Goal: Task Accomplishment & Management: Use online tool/utility

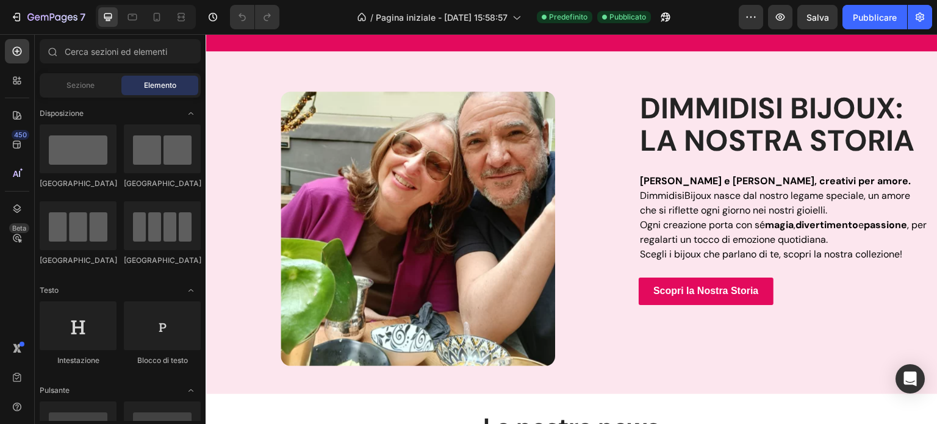
scroll to position [706, 0]
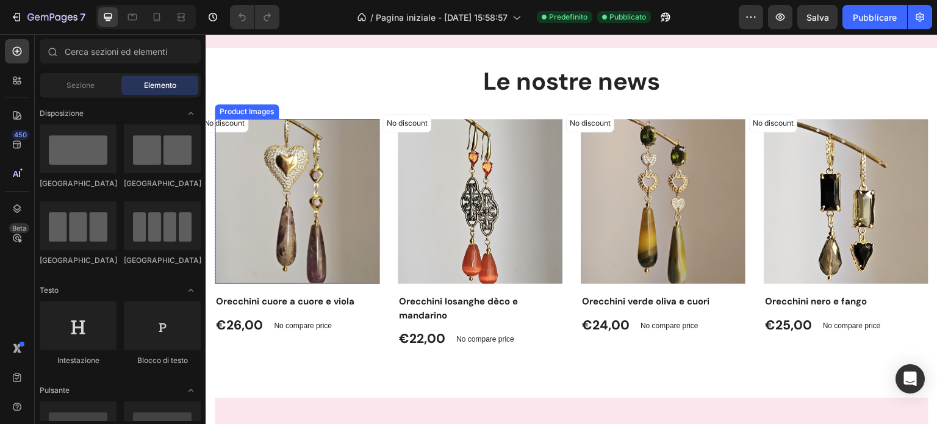
click at [317, 210] on img at bounding box center [297, 201] width 165 height 165
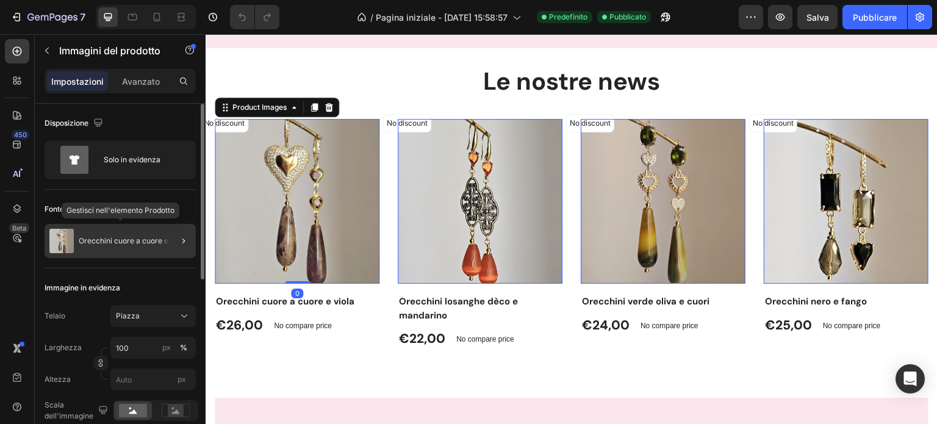
click at [93, 236] on font "Orecchini cuore a cuore e viola" at bounding box center [133, 240] width 108 height 9
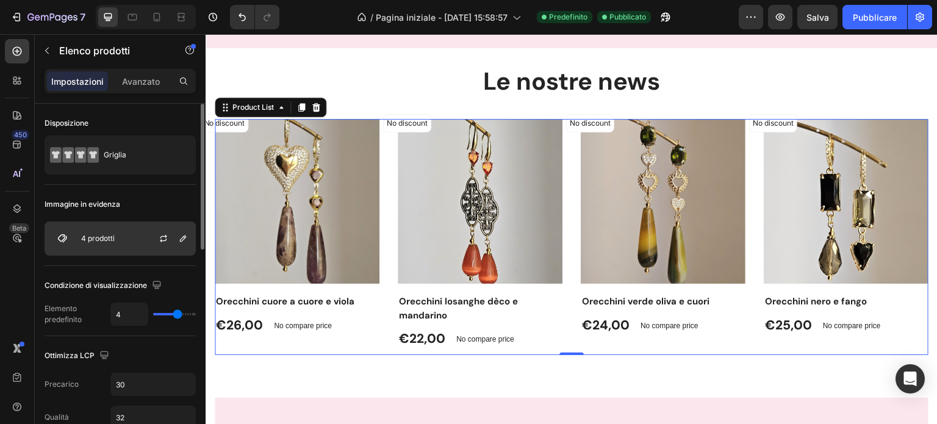
click at [108, 230] on div "4 prodotti" at bounding box center [120, 238] width 151 height 34
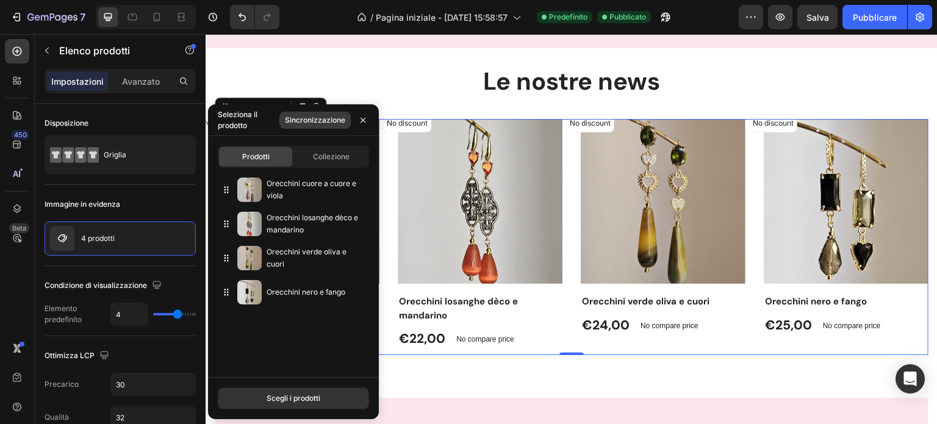
click at [310, 121] on font "Sincronizzazione" at bounding box center [315, 119] width 60 height 9
click at [316, 397] on font "Scegli i prodotti" at bounding box center [293, 397] width 54 height 9
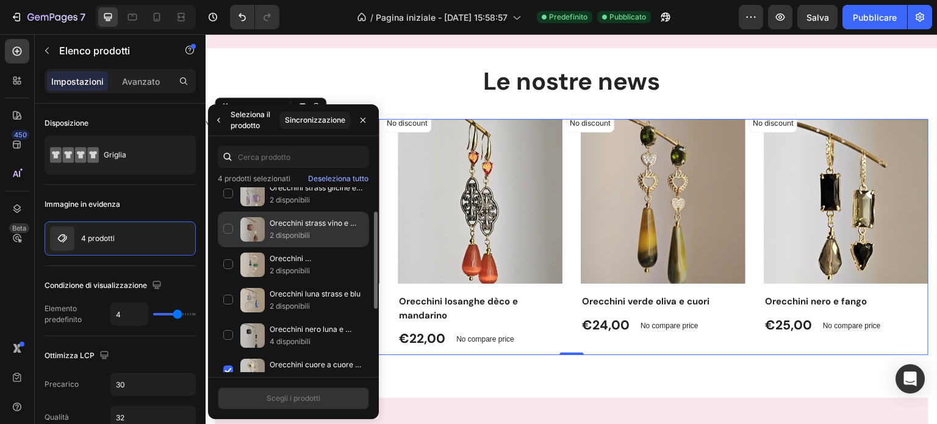
scroll to position [50, 0]
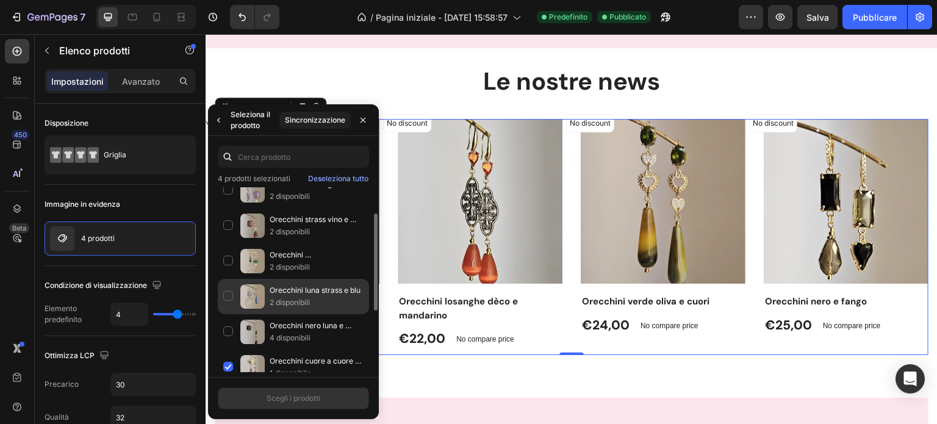
click at [229, 292] on div "Orecchini luna strass e blu 2 disponibili" at bounding box center [293, 296] width 151 height 35
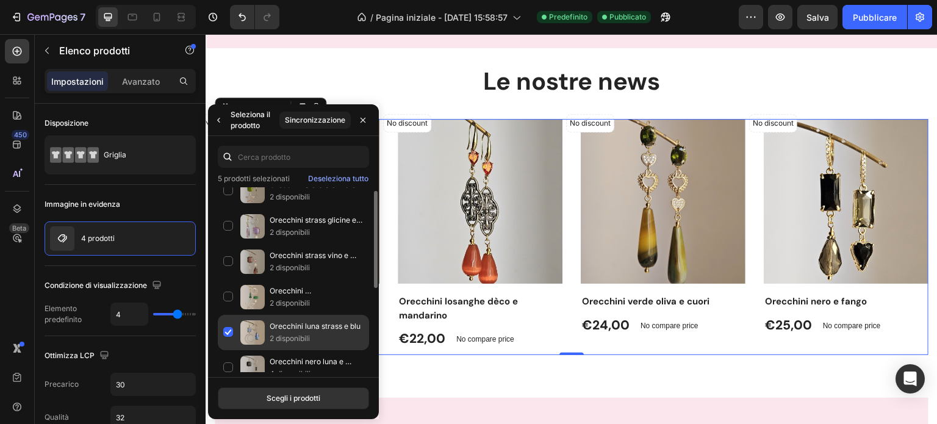
scroll to position [10, 0]
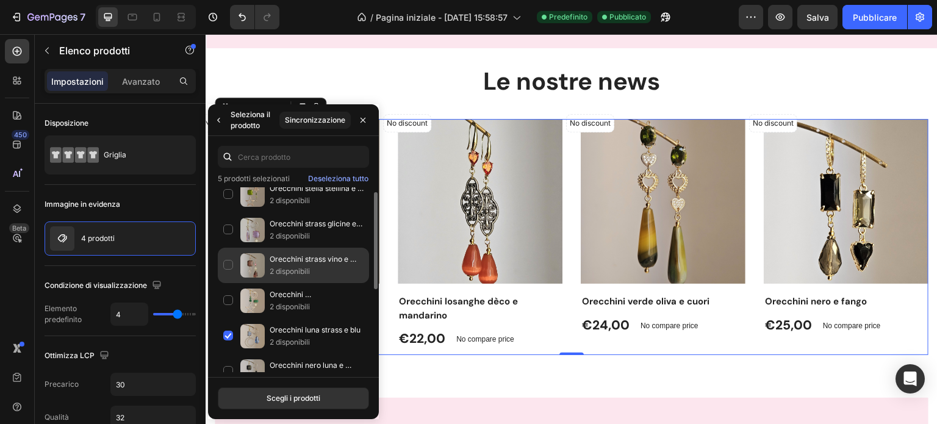
click at [227, 263] on div "Orecchini strass vino e snake 2 disponibili" at bounding box center [293, 265] width 151 height 35
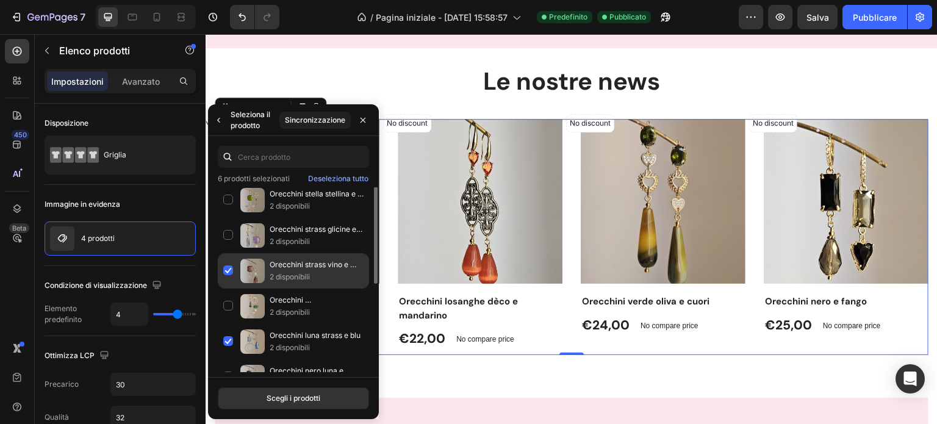
scroll to position [0, 0]
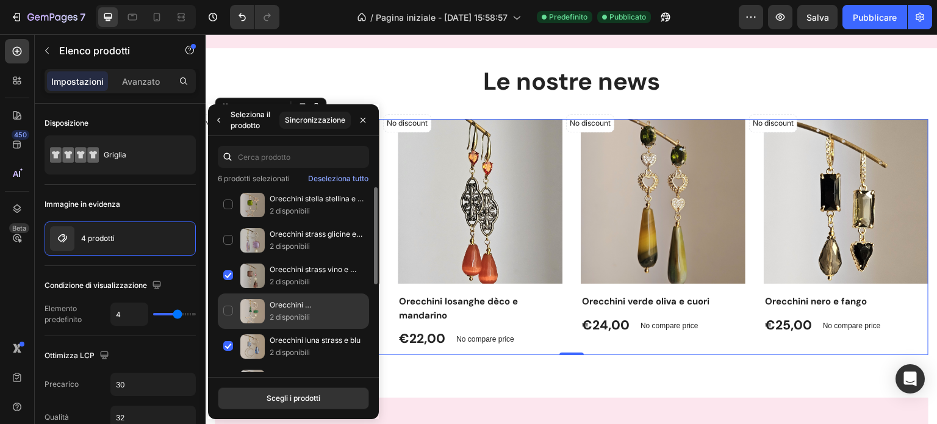
click at [229, 304] on div "Orecchini smeraldo luna e stella 2 disponibili" at bounding box center [293, 310] width 151 height 35
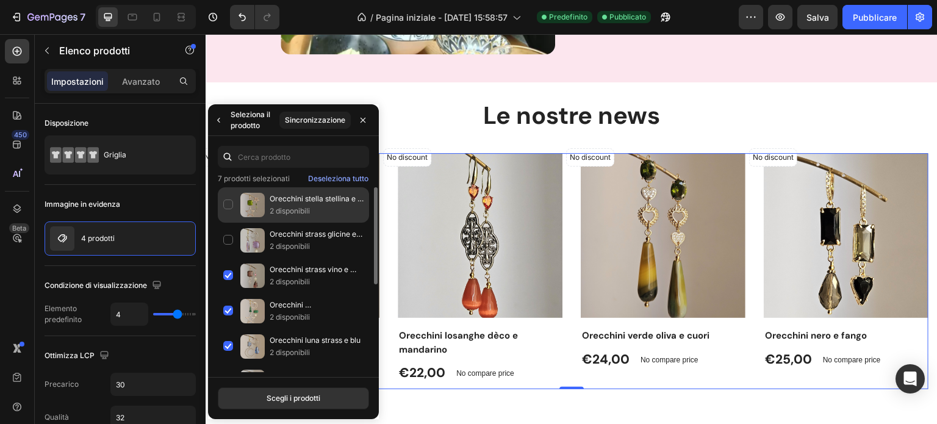
click at [223, 201] on div "Orecchini stella stellina e verde 2 disponibili" at bounding box center [293, 204] width 151 height 35
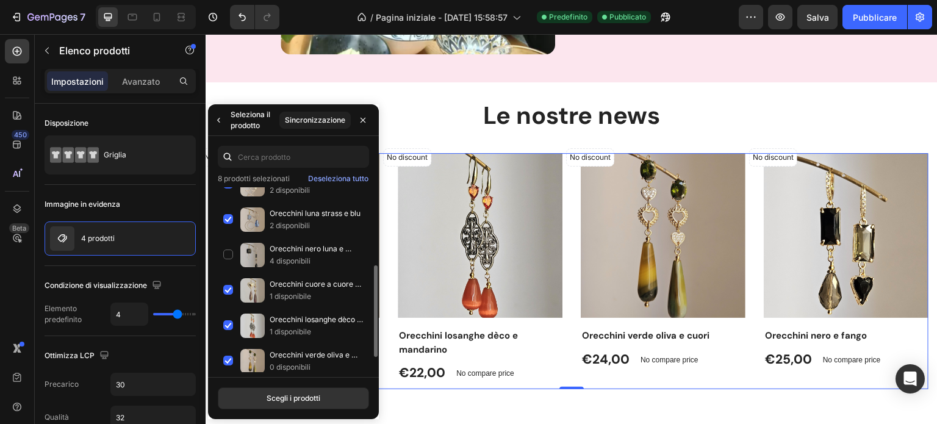
scroll to position [145, 0]
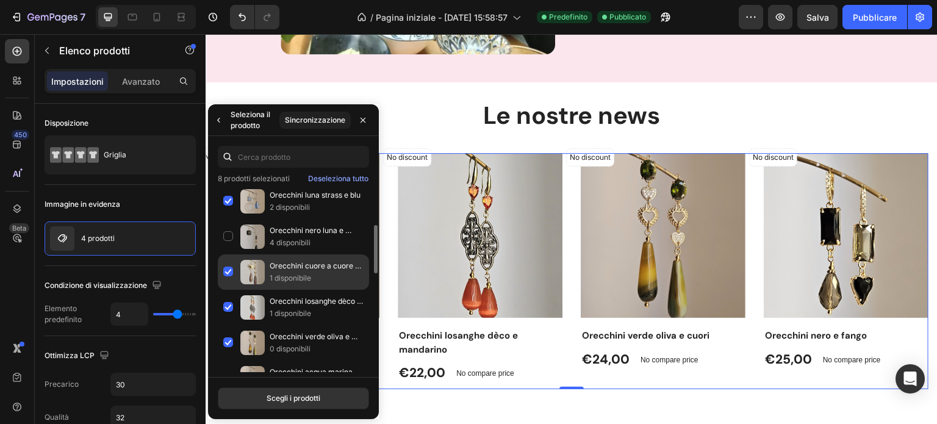
click at [224, 260] on div "Orecchini cuore a cuore e viola 1 disponibile" at bounding box center [293, 271] width 151 height 35
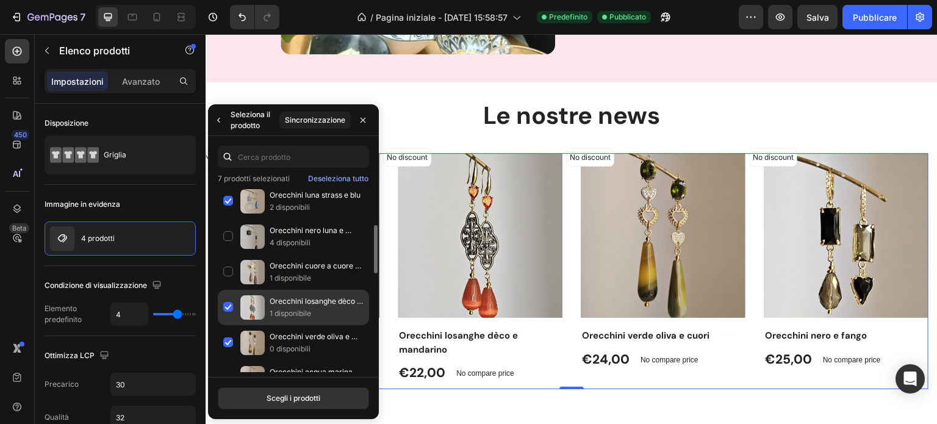
click at [230, 300] on div "Orecchini losanghe dèco e mandarino 1 disponibile" at bounding box center [293, 307] width 151 height 35
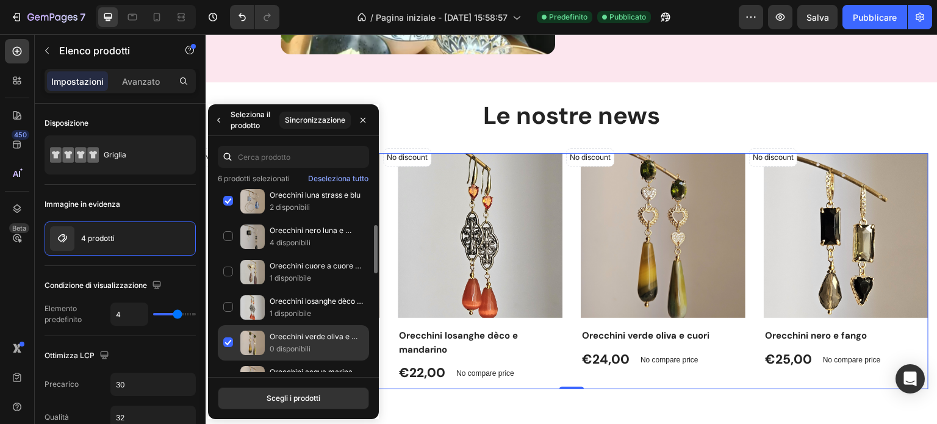
click at [226, 336] on div "Orecchini verde oliva e cuori 0 disponibili" at bounding box center [293, 342] width 151 height 35
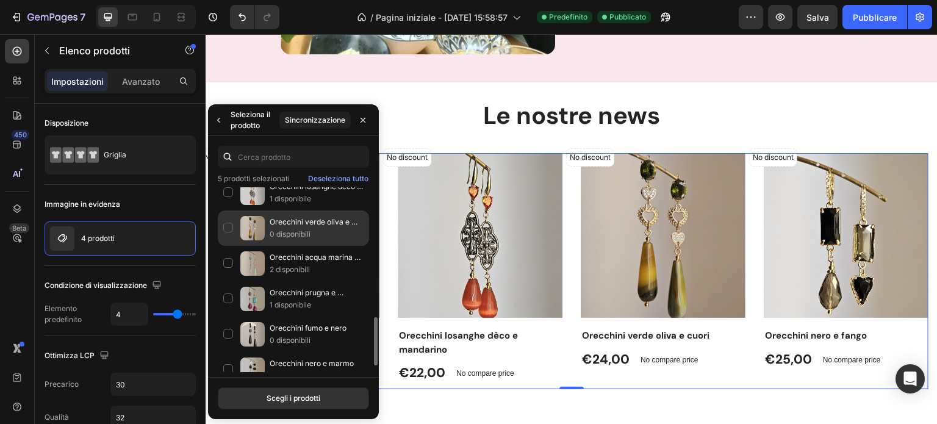
scroll to position [342, 0]
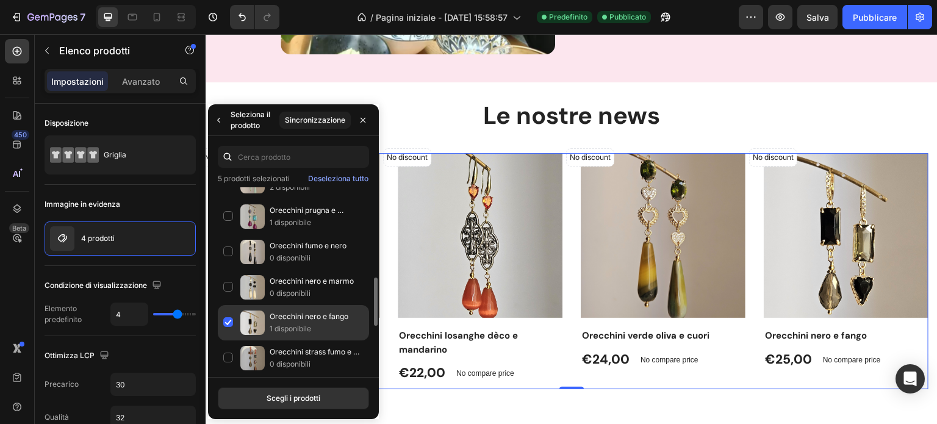
click at [227, 321] on div "Orecchini nero e fango 1 disponibile" at bounding box center [293, 322] width 151 height 35
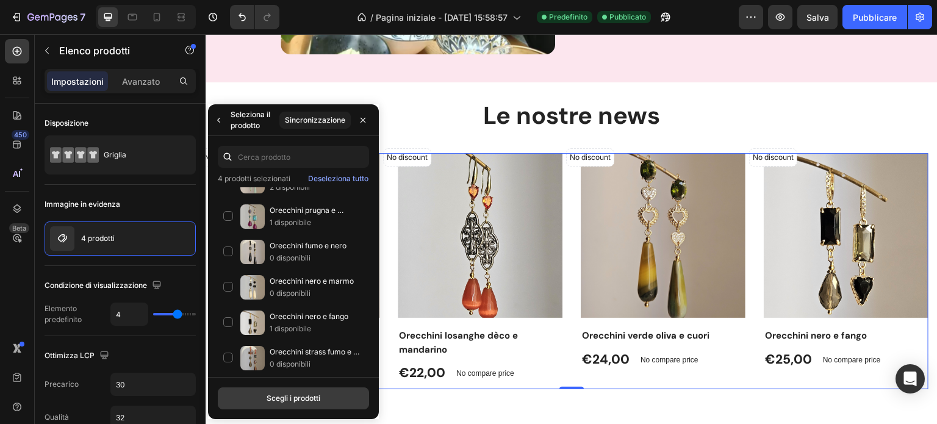
click at [240, 402] on button "Scegli i prodotti" at bounding box center [293, 398] width 151 height 22
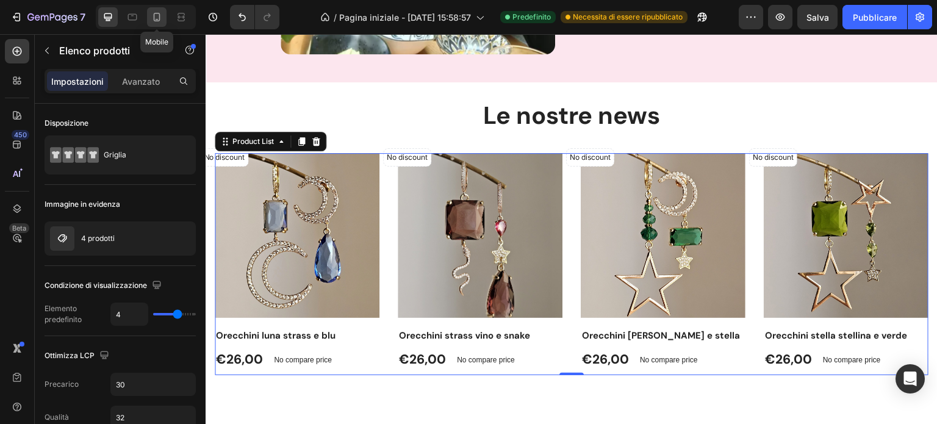
click at [155, 18] on icon at bounding box center [157, 17] width 12 height 12
type input "2"
type input "24"
type input "28"
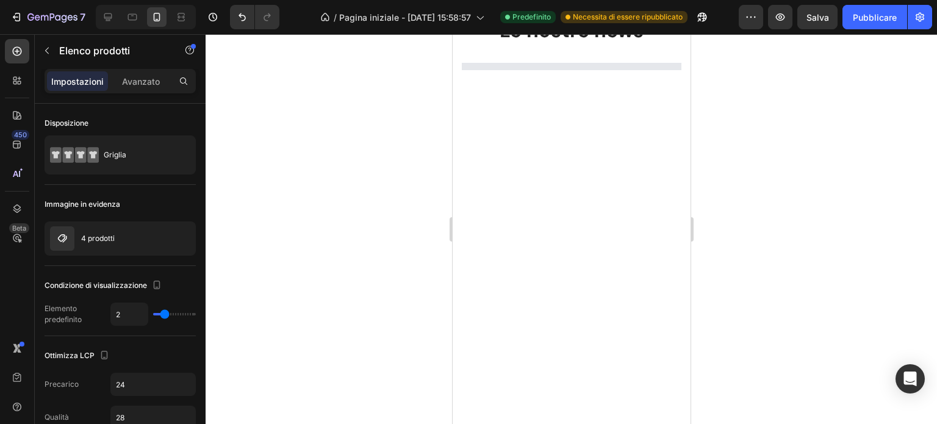
scroll to position [2914, 0]
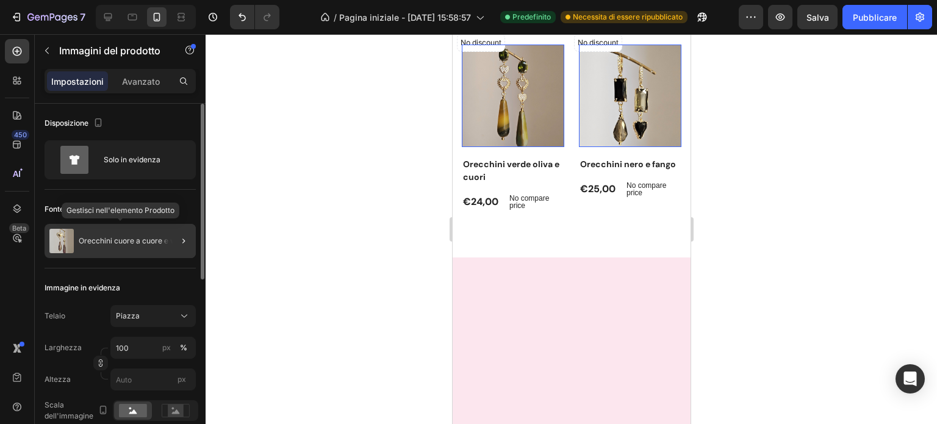
click at [138, 241] on font "Orecchini cuore a cuore e viola" at bounding box center [133, 240] width 108 height 9
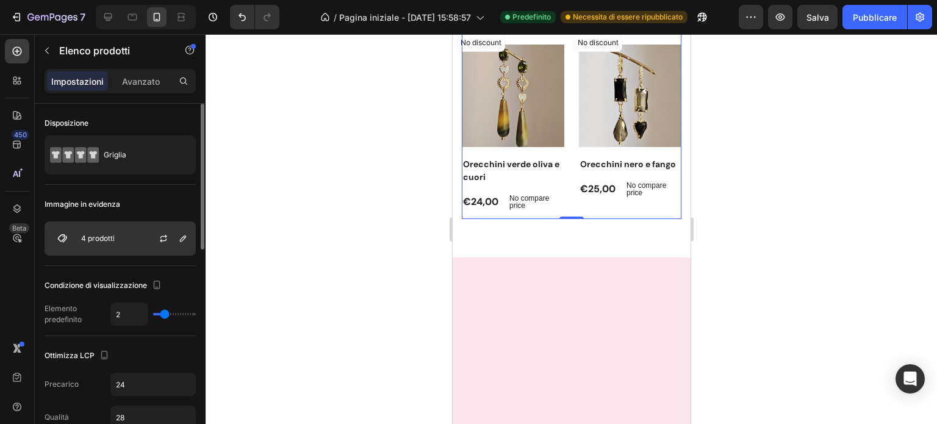
click at [149, 236] on div at bounding box center [168, 238] width 54 height 33
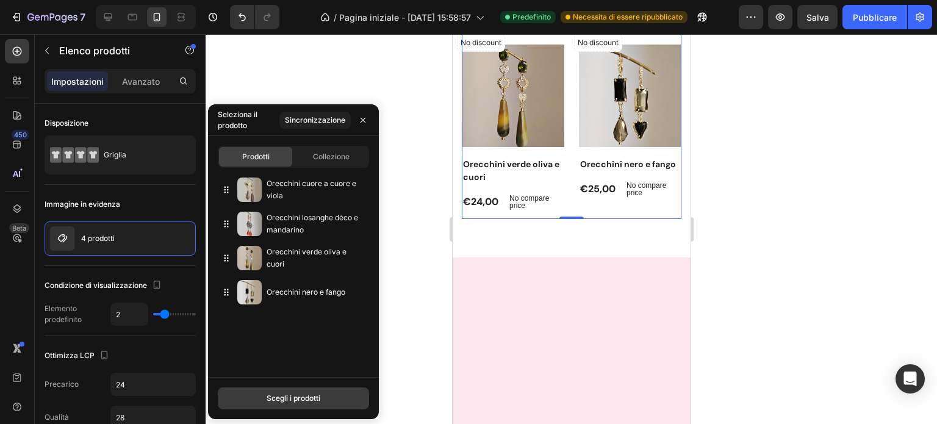
click at [295, 400] on font "Scegli i prodotti" at bounding box center [293, 397] width 54 height 9
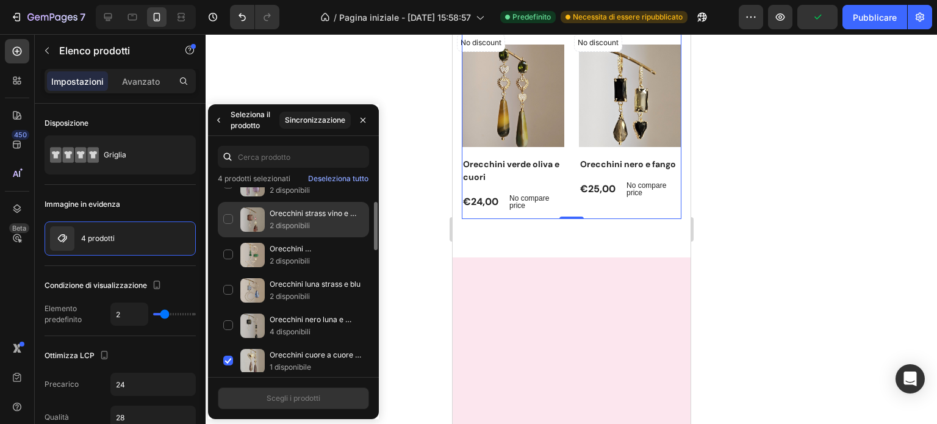
scroll to position [57, 0]
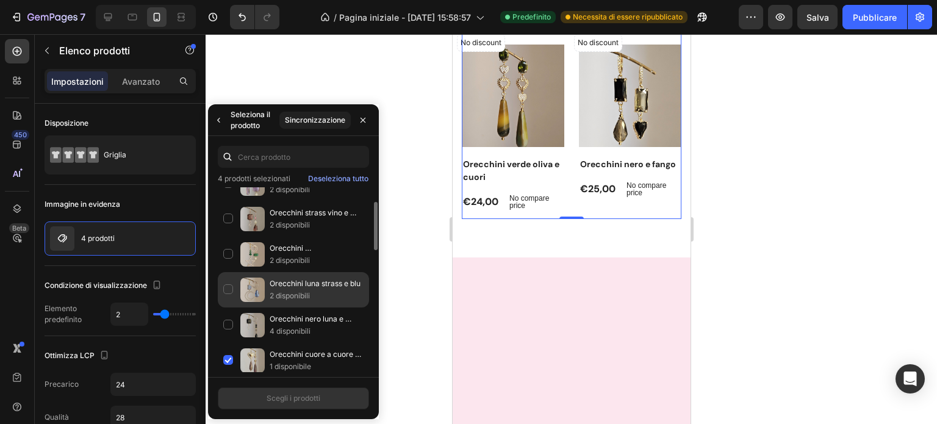
click at [227, 282] on div "Orecchini luna strass e blu 2 disponibili" at bounding box center [293, 289] width 151 height 35
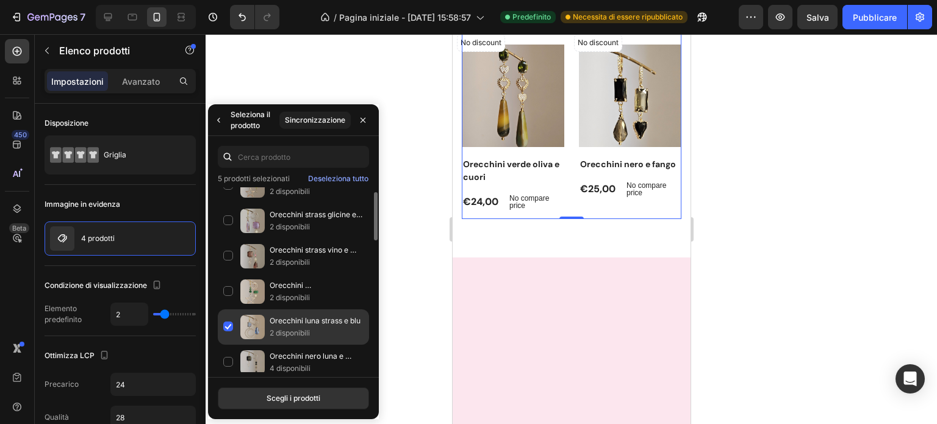
scroll to position [20, 0]
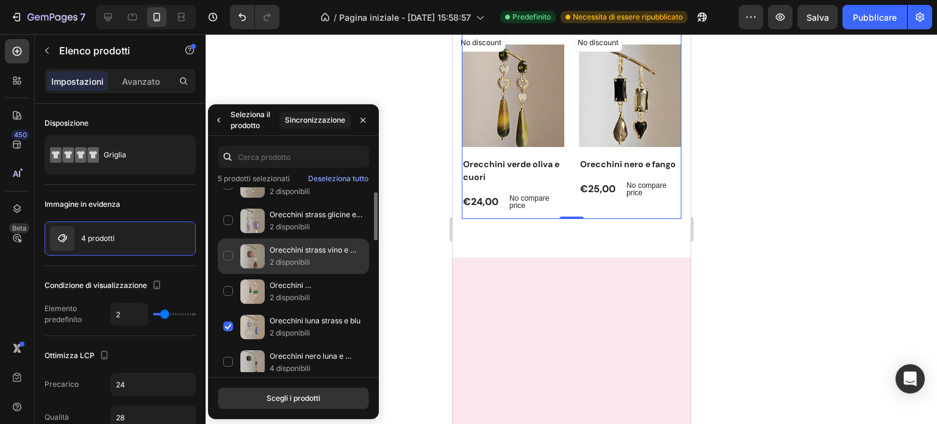
click at [227, 255] on div "Orecchini strass vino e snake 2 disponibili" at bounding box center [293, 255] width 151 height 35
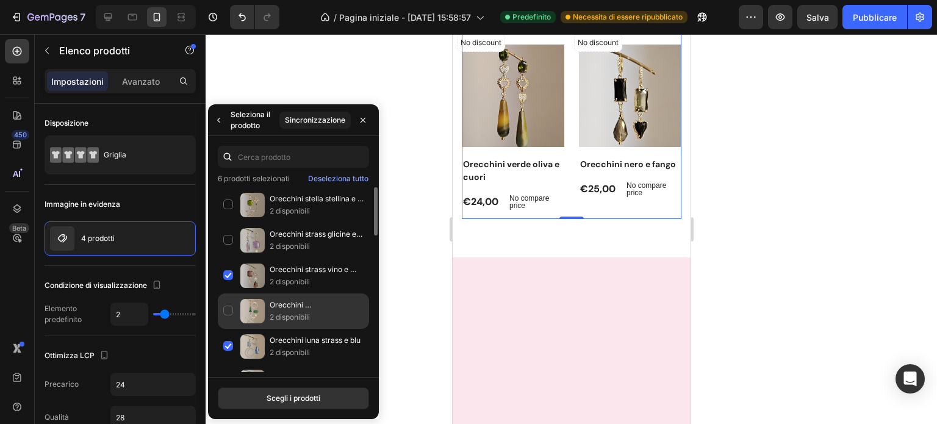
click at [229, 309] on div "Orecchini smeraldo luna e stella 2 disponibili" at bounding box center [293, 310] width 151 height 35
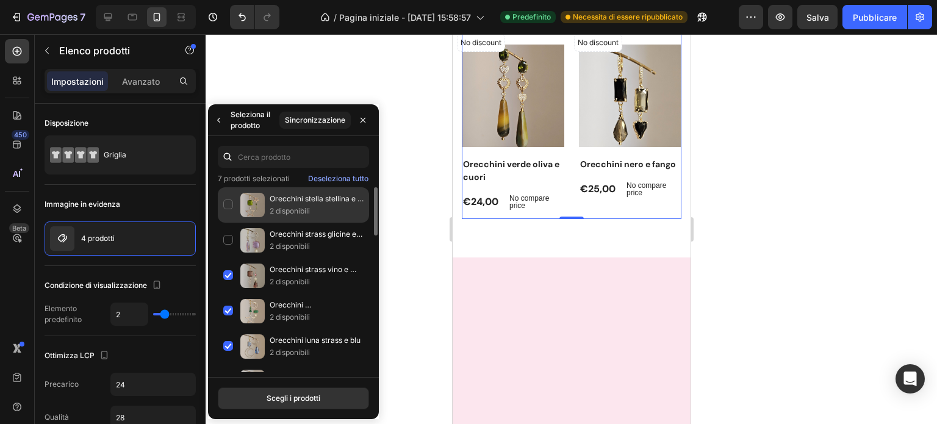
click at [227, 202] on div "Orecchini stella stellina e verde 2 disponibili" at bounding box center [293, 204] width 151 height 35
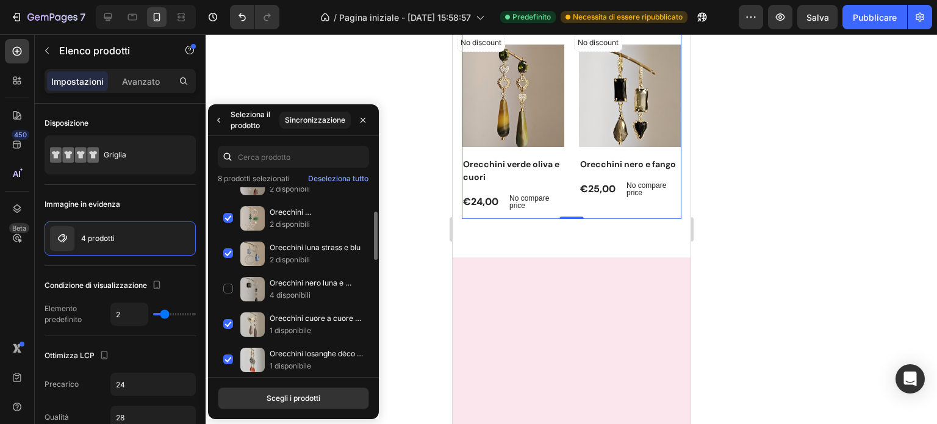
scroll to position [93, 0]
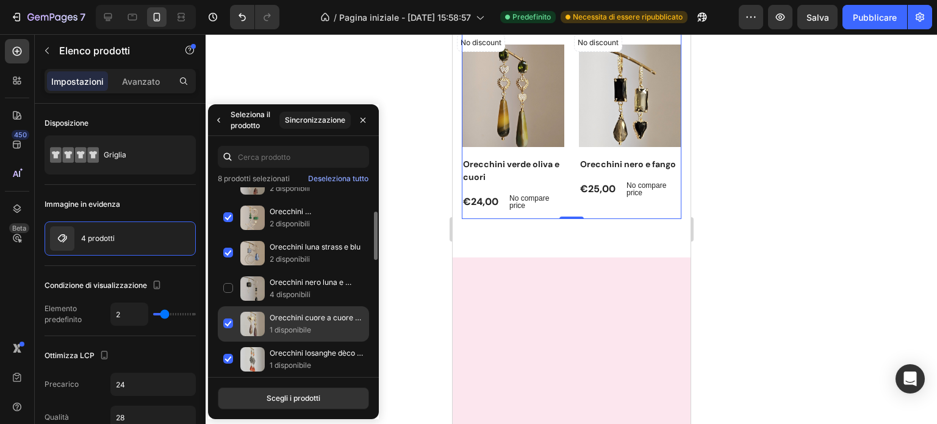
click at [227, 319] on div "Orecchini cuore a cuore e viola 1 disponibile" at bounding box center [293, 323] width 151 height 35
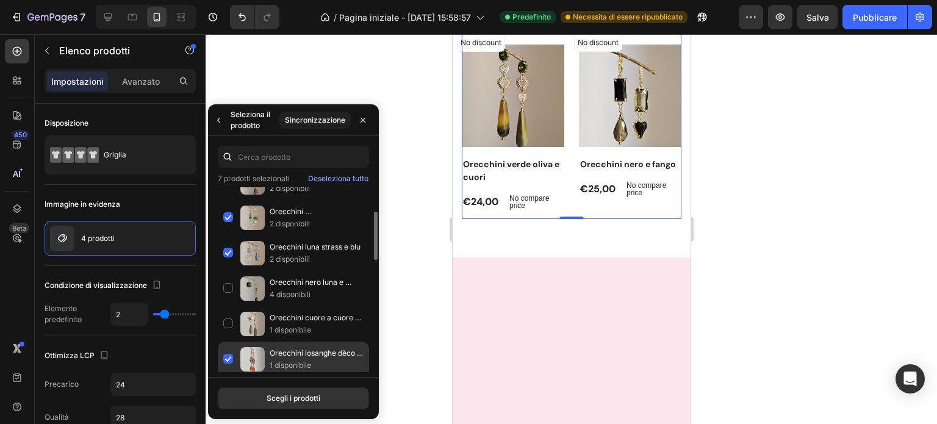
click at [227, 357] on div "Orecchini losanghe dèco e mandarino 1 disponibile" at bounding box center [293, 358] width 151 height 35
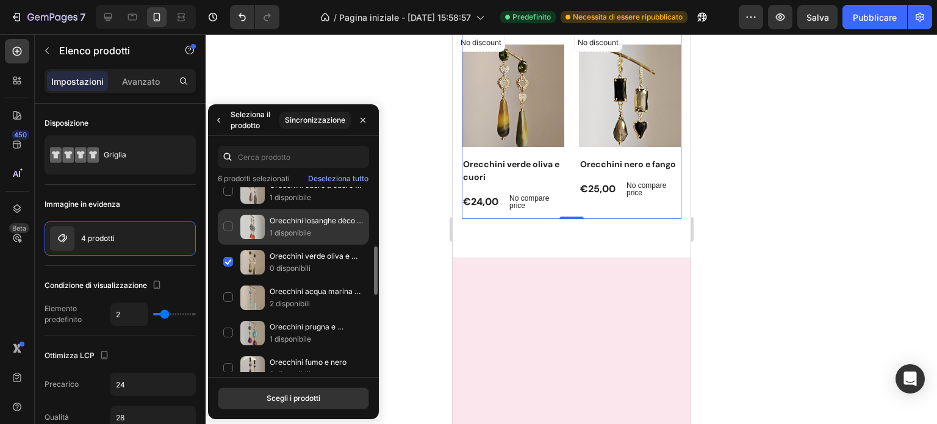
scroll to position [226, 0]
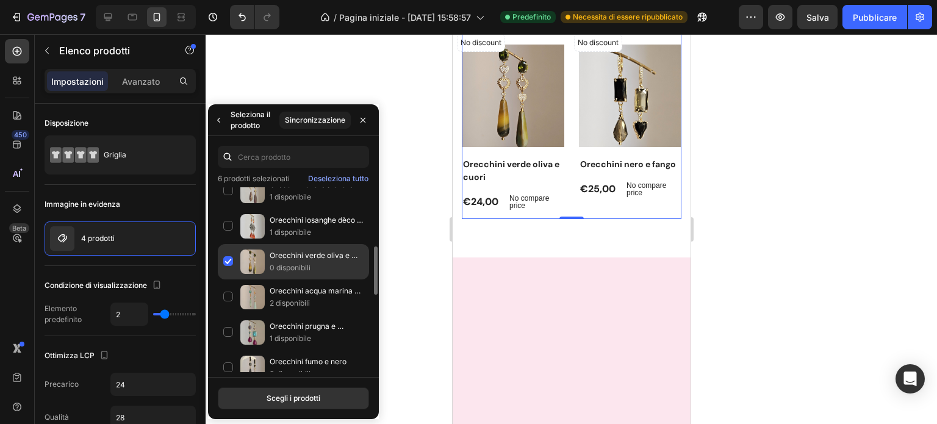
click at [227, 257] on div "Orecchini verde oliva e cuori 0 disponibili" at bounding box center [293, 261] width 151 height 35
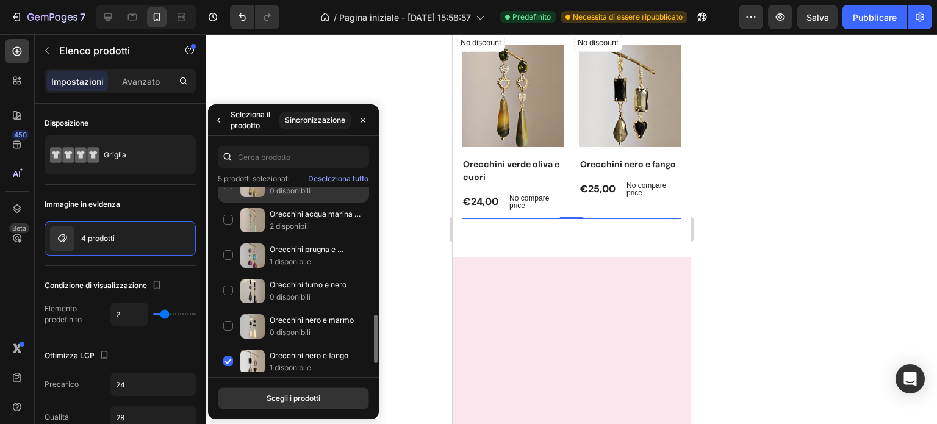
scroll to position [348, 0]
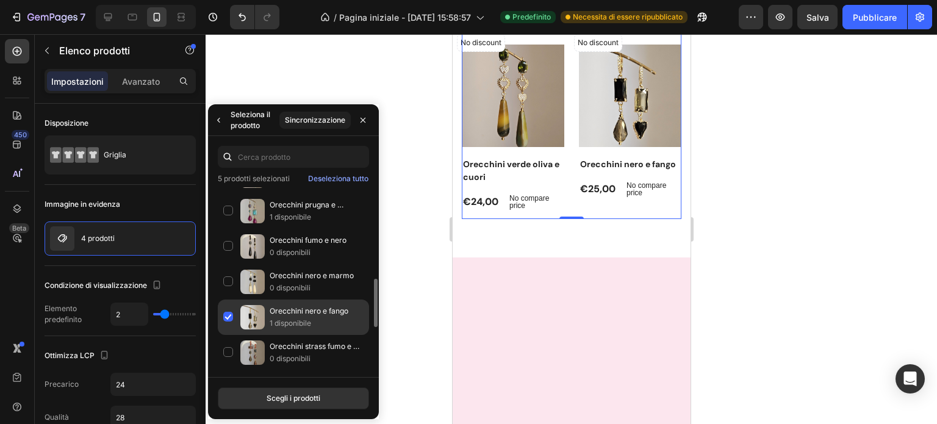
click at [229, 310] on div "Orecchini nero e fango 1 disponibile" at bounding box center [293, 316] width 151 height 35
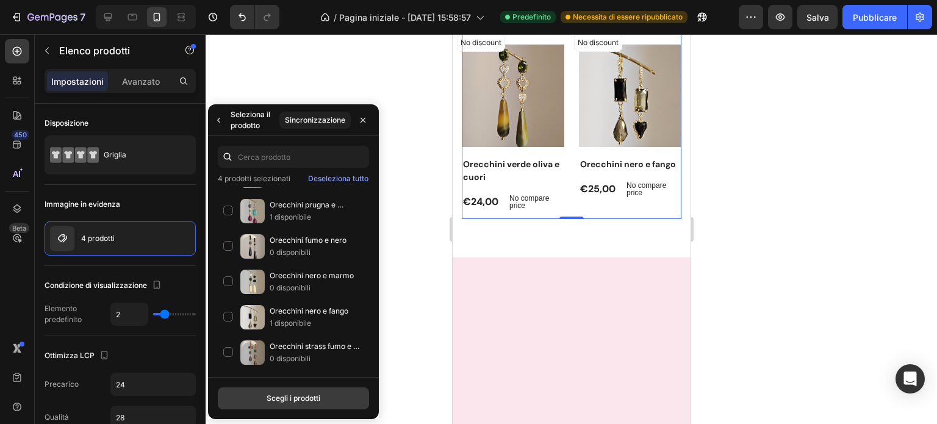
click at [281, 399] on font "Scegli i prodotti" at bounding box center [293, 397] width 54 height 9
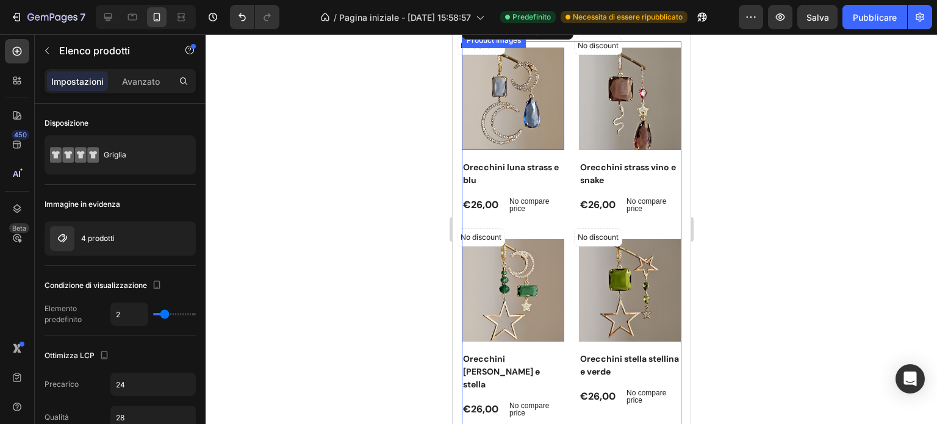
scroll to position [3134, 0]
click at [106, 15] on icon at bounding box center [108, 17] width 12 height 12
type input "4"
type input "30"
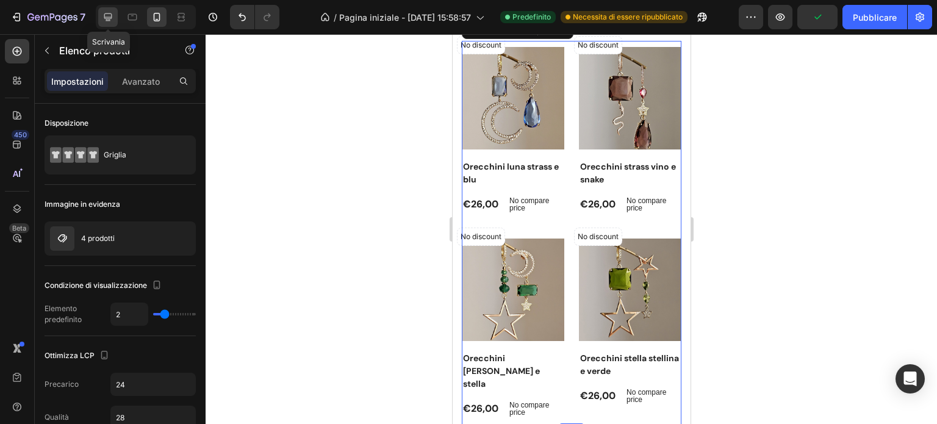
type input "32"
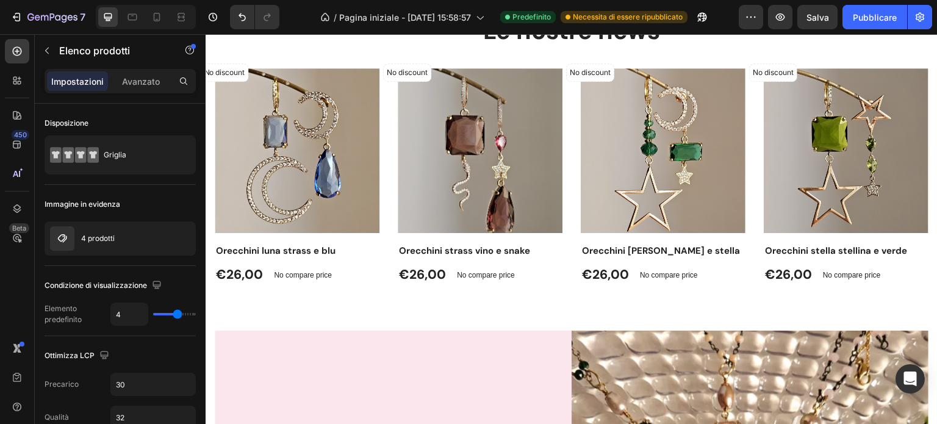
scroll to position [754, 0]
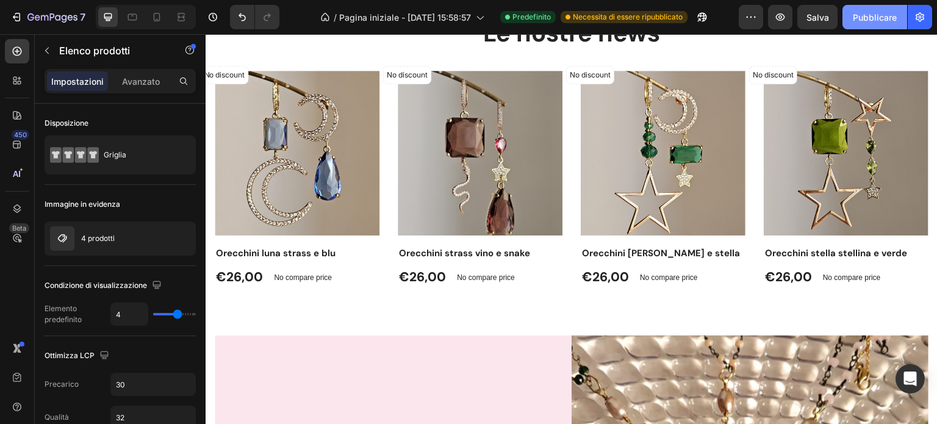
click at [877, 18] on font "Pubblicare" at bounding box center [874, 17] width 44 height 10
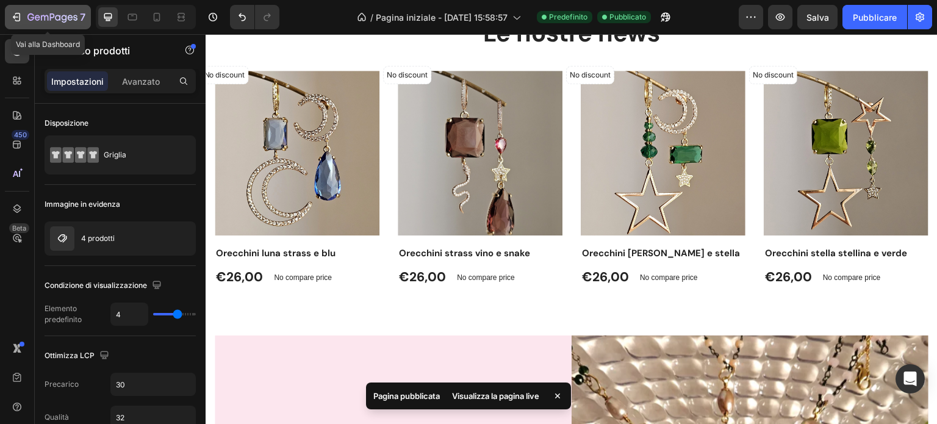
click at [19, 21] on icon "button" at bounding box center [17, 17] width 5 height 9
